Goal: Information Seeking & Learning: Learn about a topic

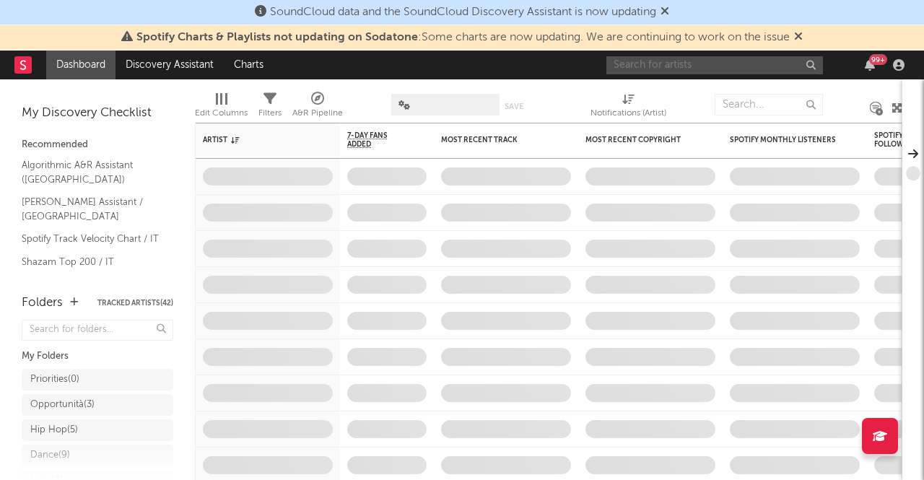
click at [742, 69] on input "text" at bounding box center [714, 65] width 217 height 18
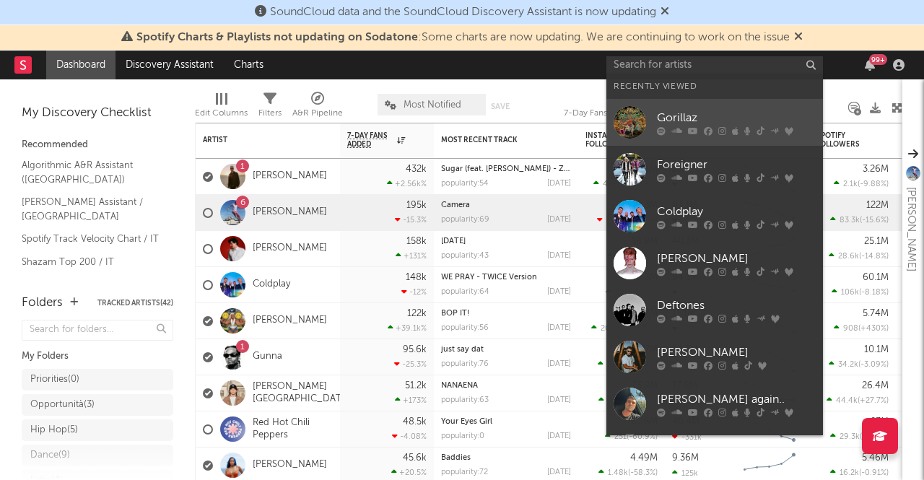
click at [708, 118] on div "Gorillaz" at bounding box center [736, 117] width 159 height 17
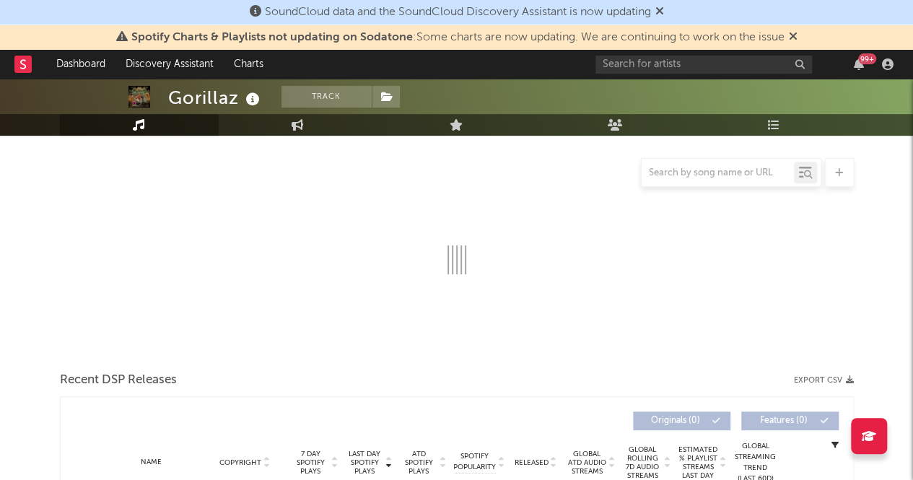
select select "6m"
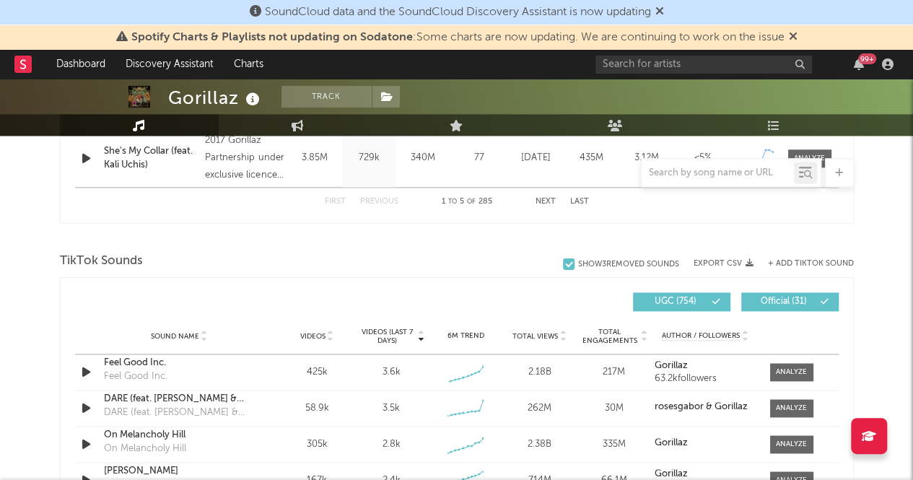
scroll to position [884, 0]
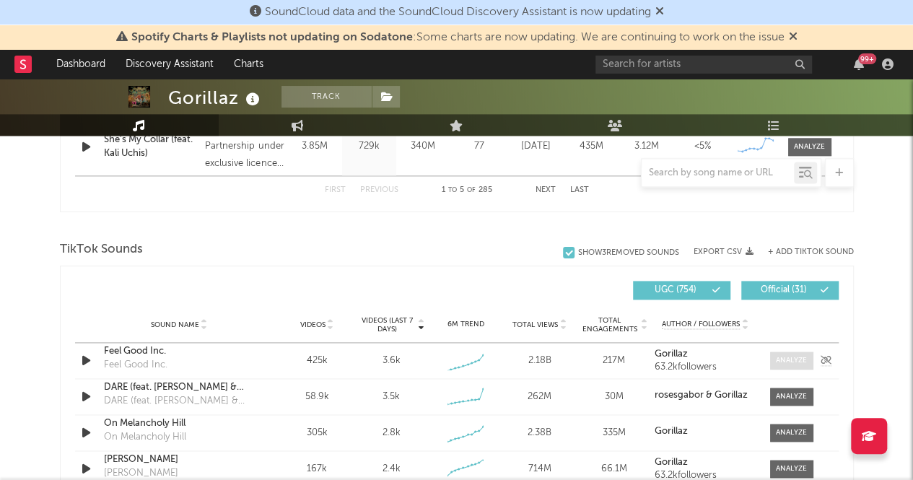
click at [784, 355] on div at bounding box center [791, 360] width 31 height 11
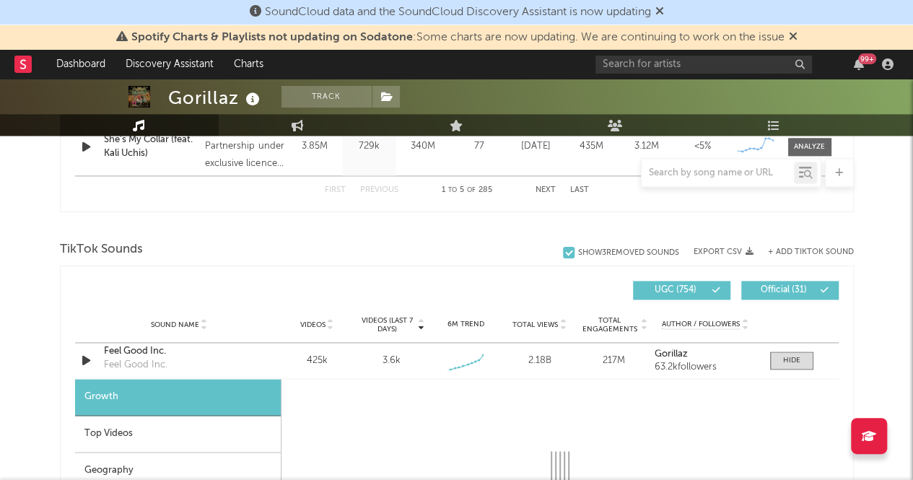
scroll to position [1079, 0]
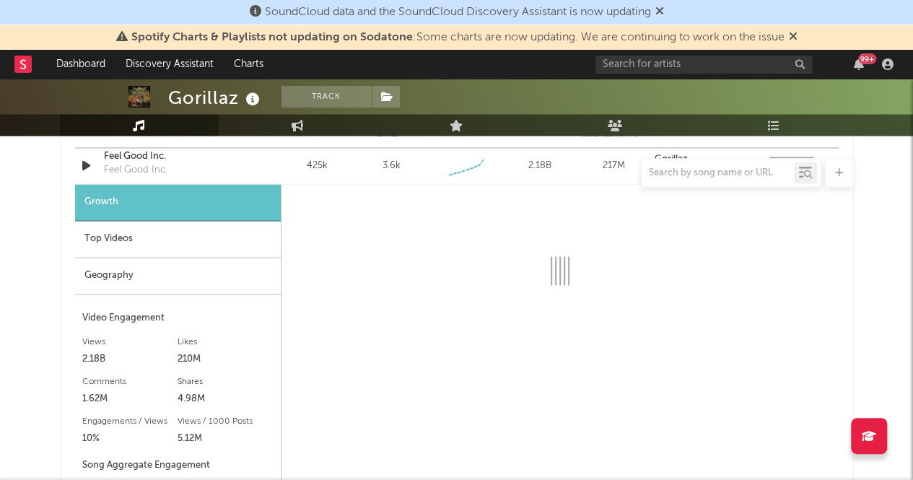
click at [219, 292] on div "Geography" at bounding box center [178, 276] width 206 height 37
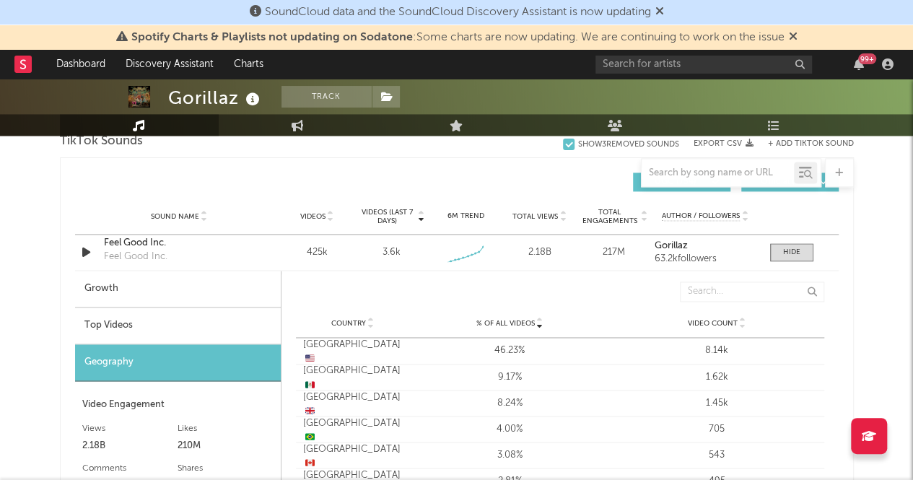
scroll to position [993, 0]
click at [778, 256] on span at bounding box center [791, 252] width 43 height 18
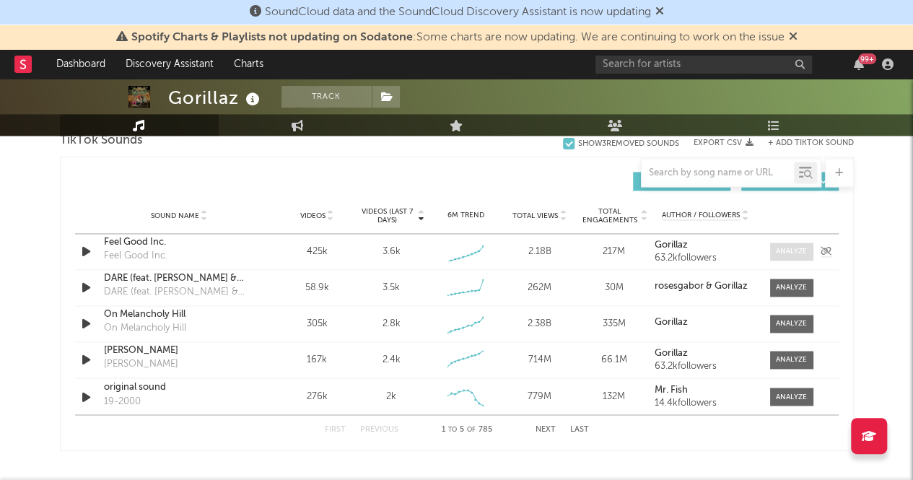
click at [798, 254] on div at bounding box center [791, 251] width 31 height 11
select select "6m"
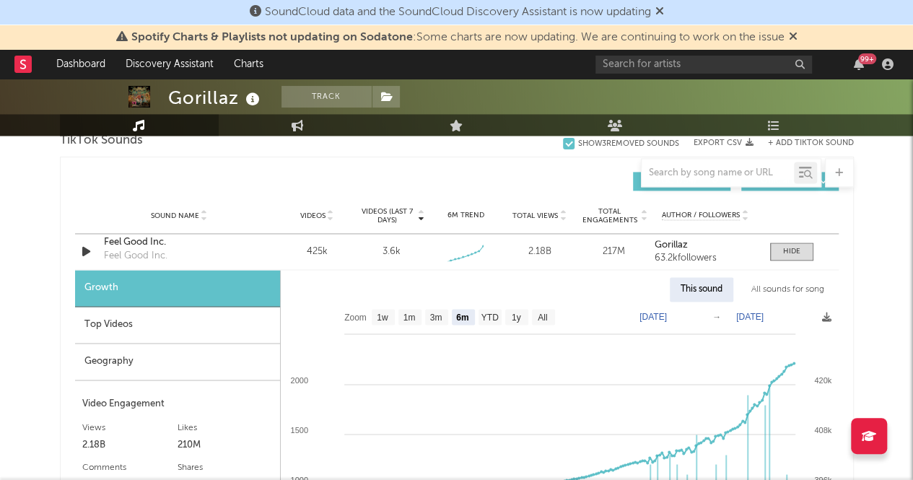
click at [202, 357] on div "Geography" at bounding box center [177, 362] width 205 height 37
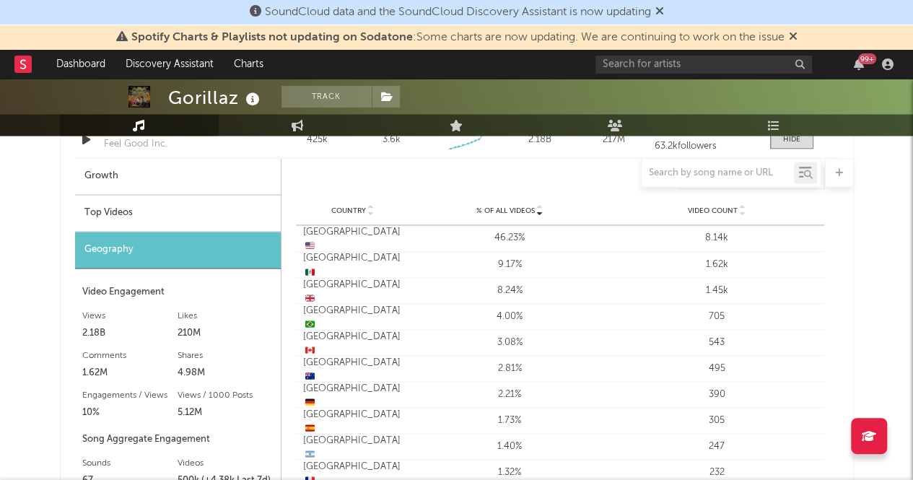
scroll to position [1106, 0]
click at [879, 318] on div "Gorillaz Track [GEOGRAPHIC_DATA] | Alternative Edit Track Benchmark Summary 14.…" at bounding box center [456, 262] width 913 height 2579
